Goal: Use online tool/utility: Utilize a website feature to perform a specific function

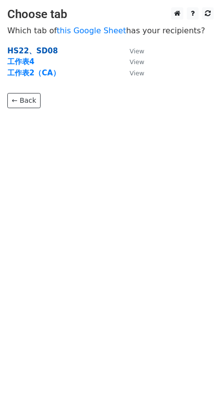
click at [26, 47] on strong "HS22、SD08" at bounding box center [32, 50] width 50 height 9
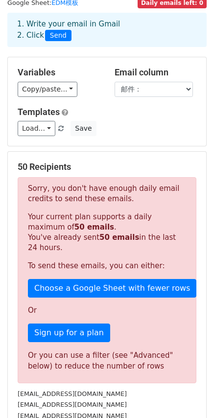
scroll to position [49, 0]
